Goal: Navigation & Orientation: Find specific page/section

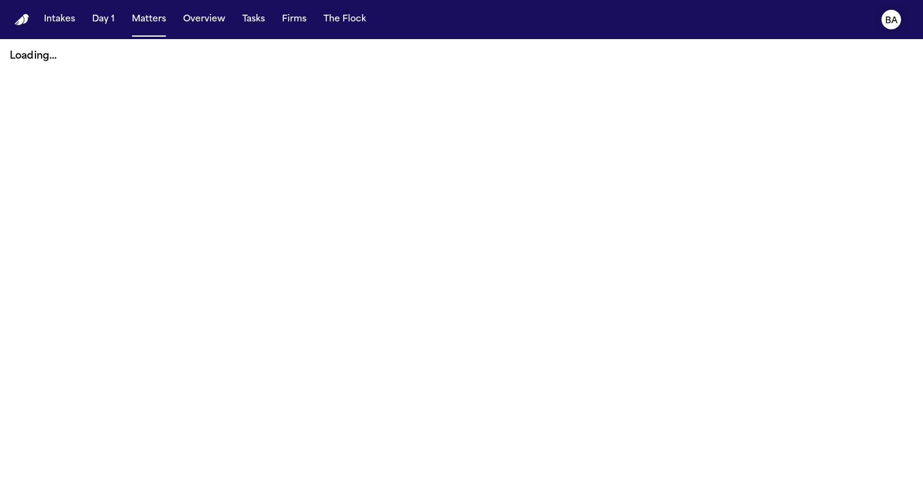
click at [896, 16] on text "BA" at bounding box center [892, 20] width 13 height 9
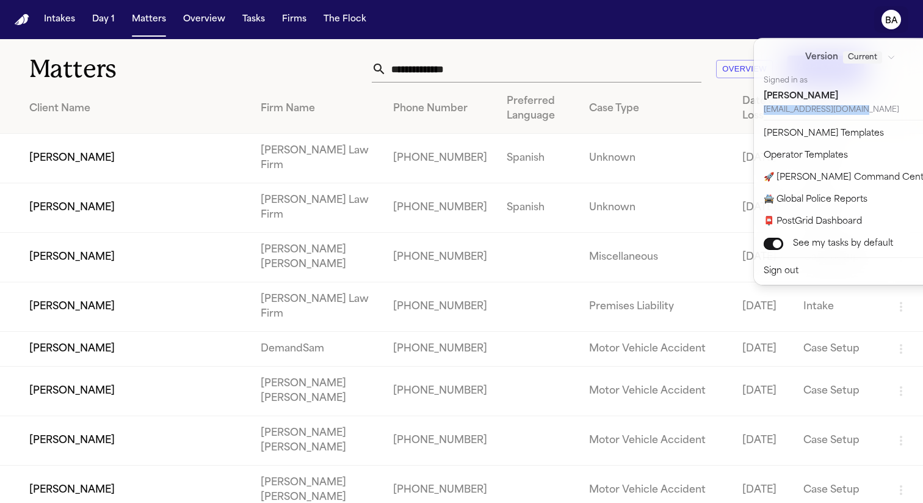
drag, startPoint x: 851, startPoint y: 111, endPoint x: 765, endPoint y: 109, distance: 86.7
click at [765, 109] on div "[EMAIL_ADDRESS][DOMAIN_NAME]" at bounding box center [851, 110] width 174 height 10
click at [865, 60] on div "Current" at bounding box center [869, 57] width 53 height 12
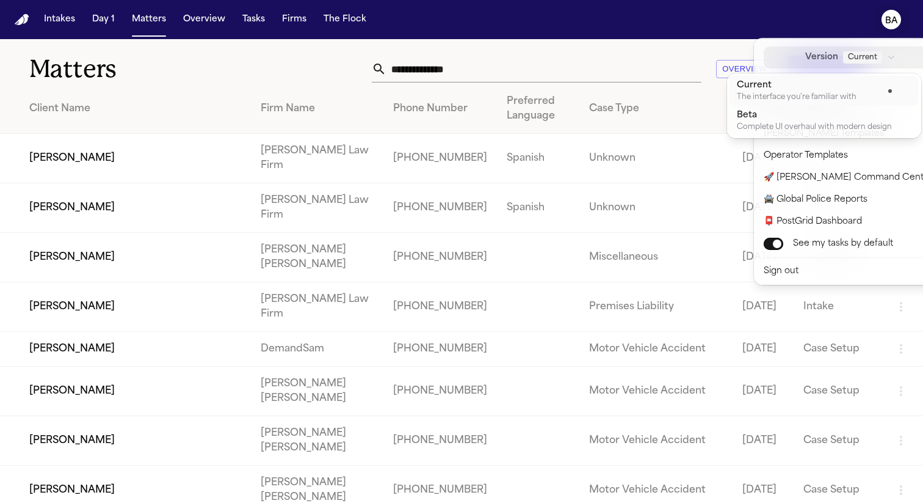
click at [849, 35] on nav "Intakes Day 1 Matters Overview Tasks Firms The Flock BA" at bounding box center [461, 19] width 923 height 39
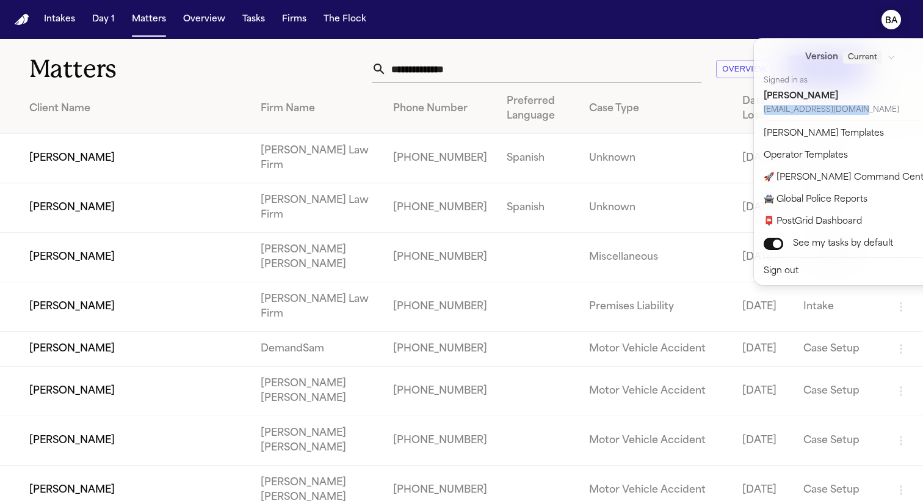
drag, startPoint x: 852, startPoint y: 108, endPoint x: 763, endPoint y: 109, distance: 89.2
click at [763, 109] on div "Version Current Signed in as [PERSON_NAME] [EMAIL_ADDRESS][DOMAIN_NAME]" at bounding box center [858, 78] width 203 height 77
copy div "[EMAIL_ADDRESS][DOMAIN_NAME]"
